Goal: Navigation & Orientation: Find specific page/section

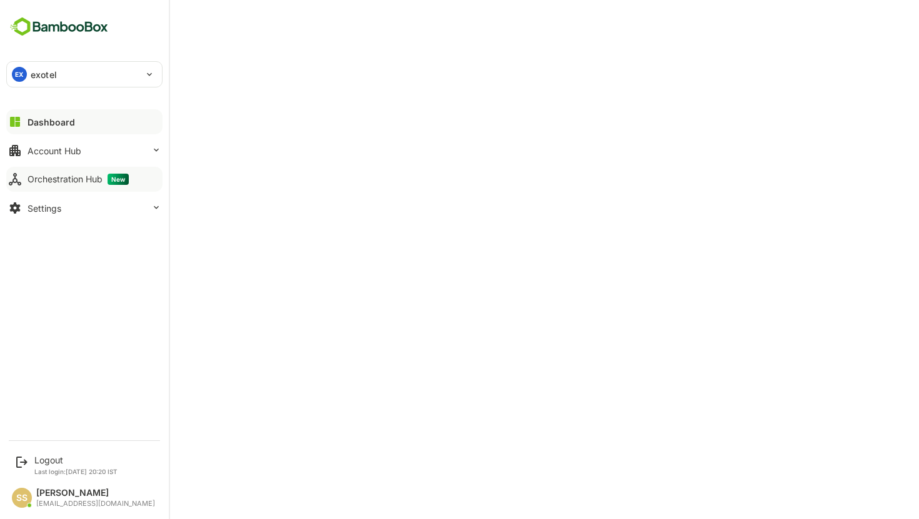
click at [61, 188] on button "Orchestration Hub New" at bounding box center [84, 179] width 156 height 25
click at [70, 152] on div "Account Hub" at bounding box center [55, 151] width 54 height 11
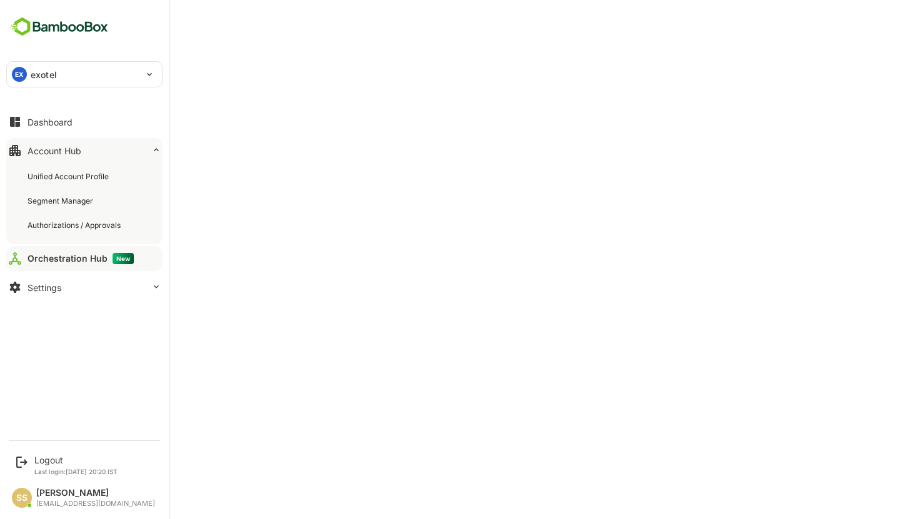
click at [70, 152] on div "Account Hub" at bounding box center [55, 151] width 54 height 11
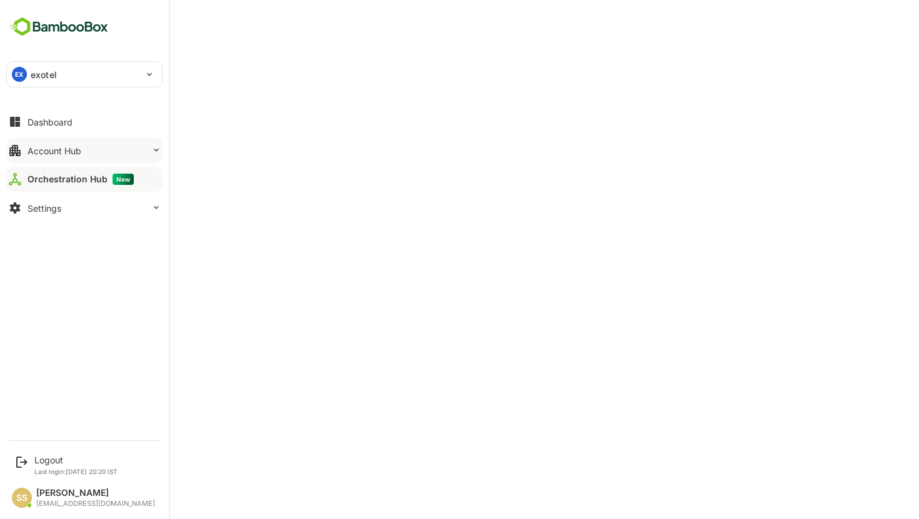
click at [70, 152] on div "Account Hub" at bounding box center [55, 151] width 54 height 11
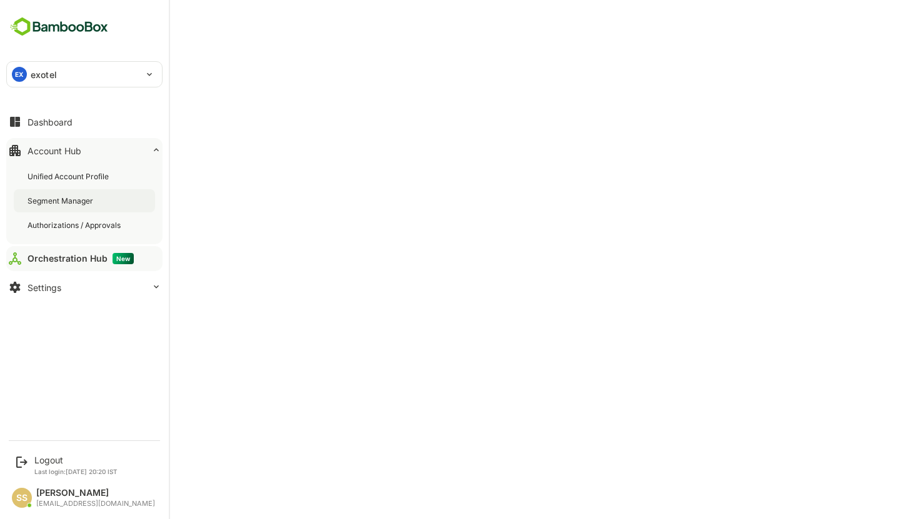
click at [68, 201] on div "Segment Manager" at bounding box center [62, 201] width 68 height 11
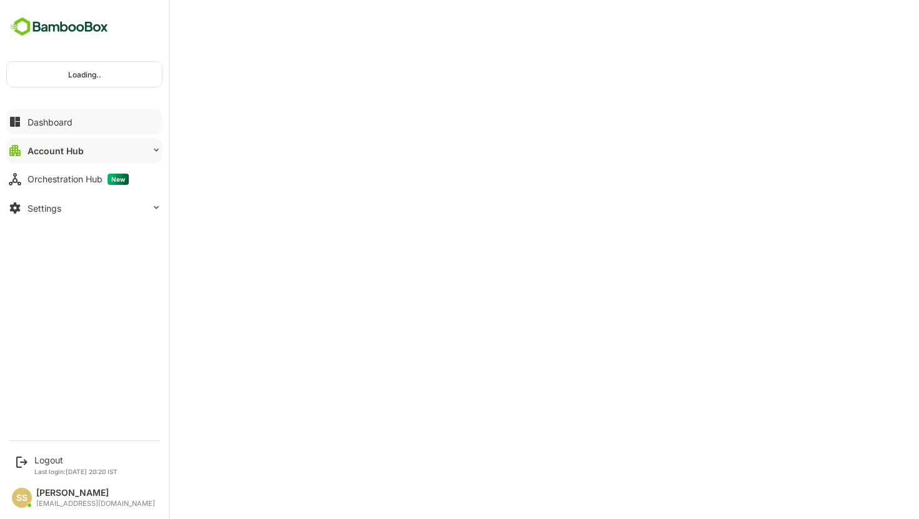
click at [56, 123] on div "Dashboard" at bounding box center [50, 122] width 45 height 11
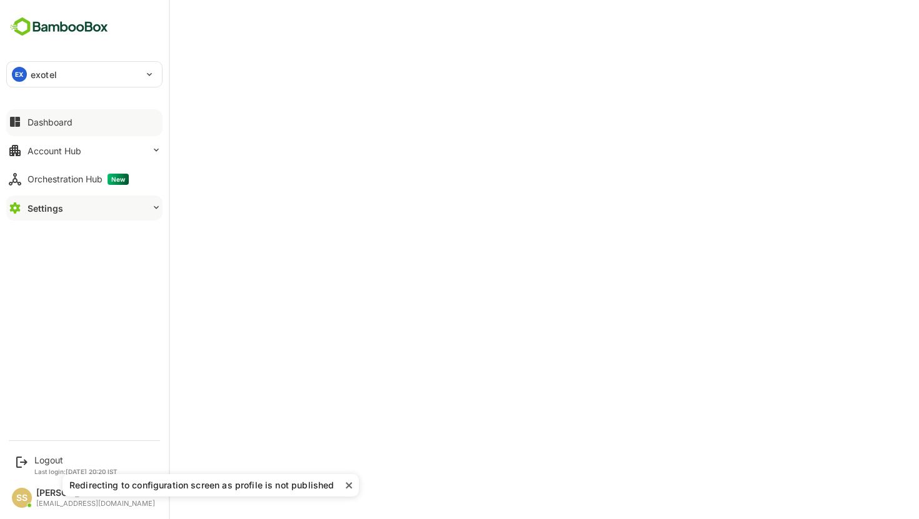
click at [56, 123] on div "Dashboard" at bounding box center [50, 122] width 45 height 11
click at [56, 188] on button "Orchestration Hub New" at bounding box center [84, 179] width 156 height 25
